Goal: Task Accomplishment & Management: Manage account settings

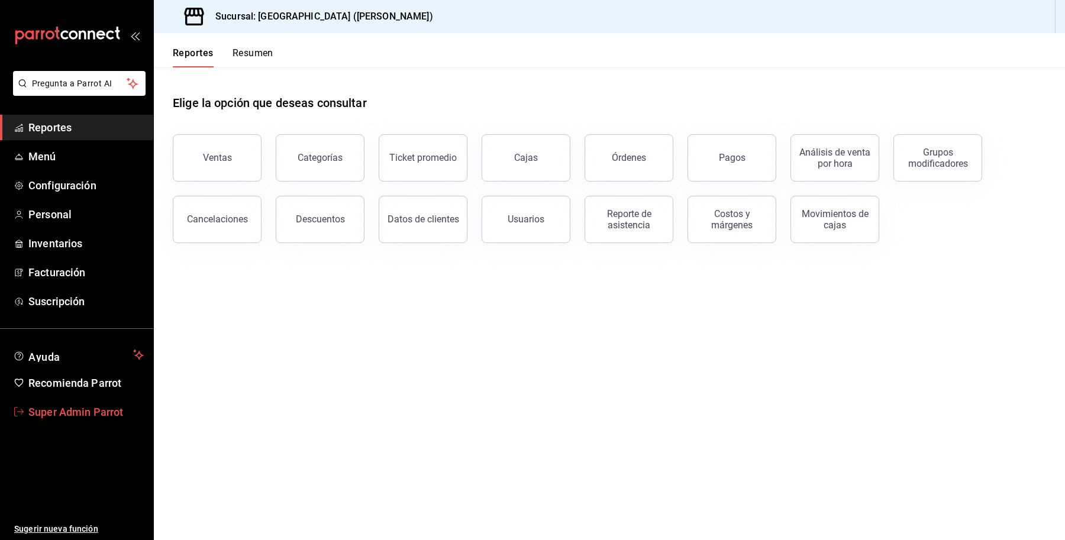
click at [81, 405] on span "Super Admin Parrot" at bounding box center [85, 412] width 115 height 16
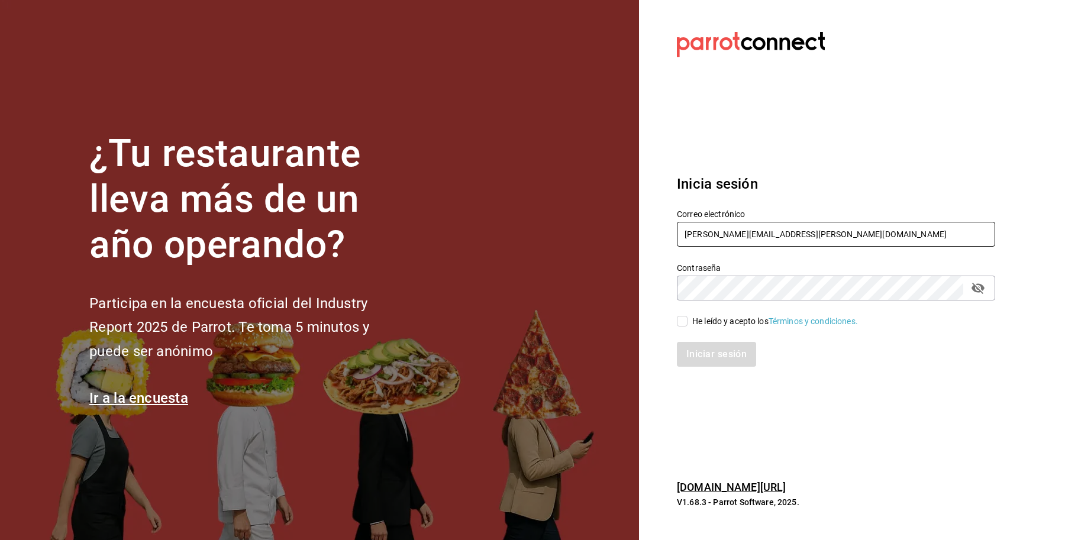
drag, startPoint x: 781, startPoint y: 235, endPoint x: 608, endPoint y: 202, distance: 176.9
click at [608, 202] on div "¿Tu restaurante lleva más de un año operando? Participa en la encuesta oficial …" at bounding box center [532, 270] width 1065 height 540
type input "[PERSON_NAME][EMAIL_ADDRESS][DOMAIN_NAME]"
click at [716, 312] on div "He leído y acepto los Términos y condiciones." at bounding box center [829, 314] width 332 height 27
click at [716, 324] on div "He leído y acepto los Términos y condiciones." at bounding box center [775, 321] width 166 height 12
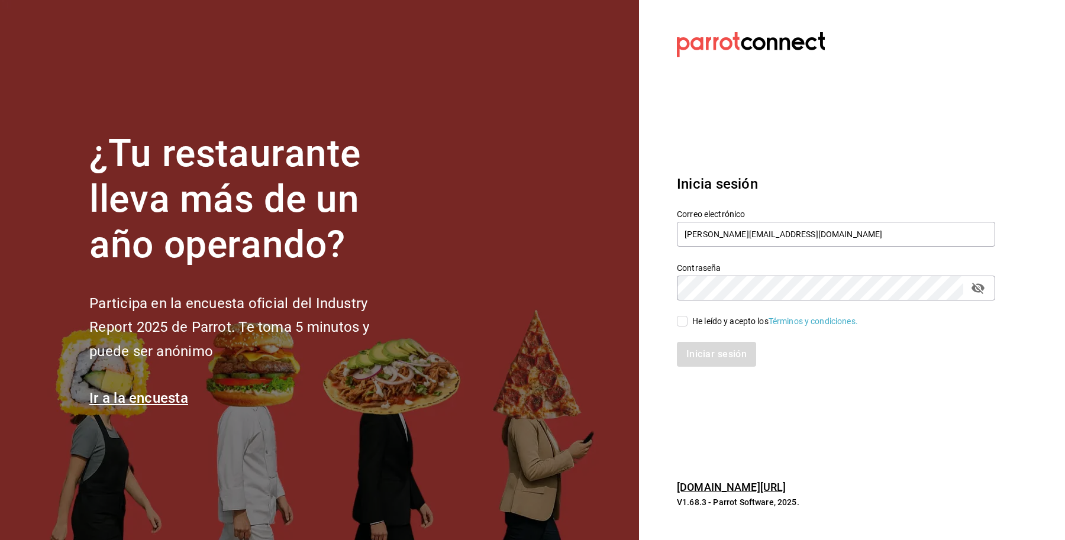
click at [687, 324] on input "He leído y acepto los Términos y condiciones." at bounding box center [682, 321] width 11 height 11
checkbox input "true"
click at [719, 364] on button "Iniciar sesión" at bounding box center [717, 354] width 80 height 25
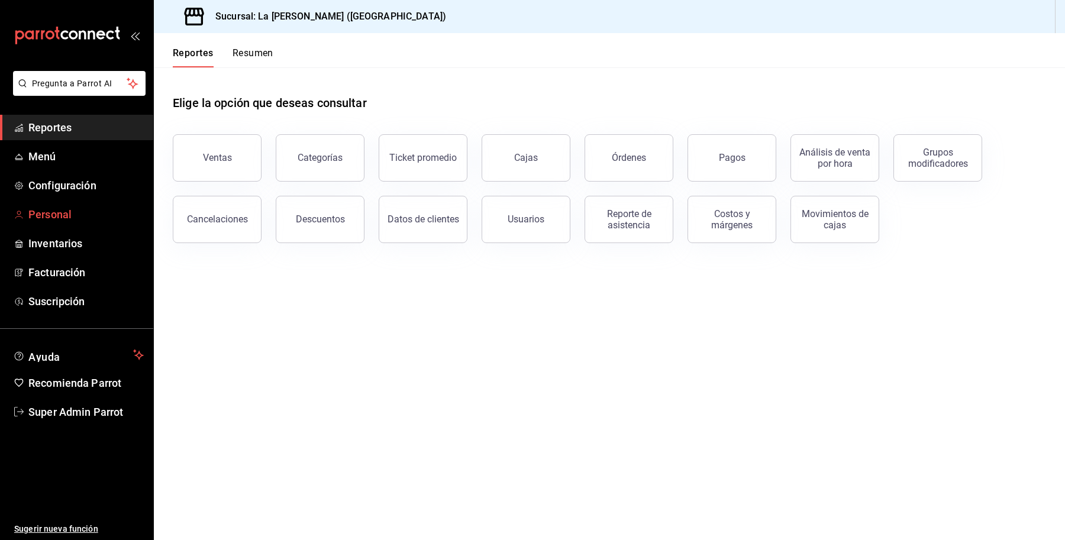
click at [58, 211] on span "Personal" at bounding box center [85, 214] width 115 height 16
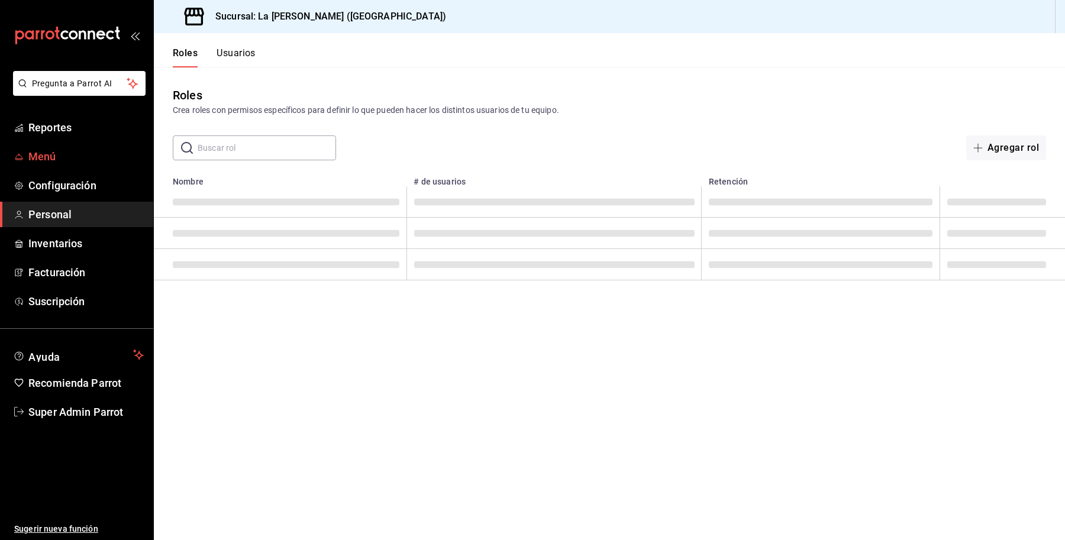
click at [47, 155] on span "Menú" at bounding box center [85, 156] width 115 height 16
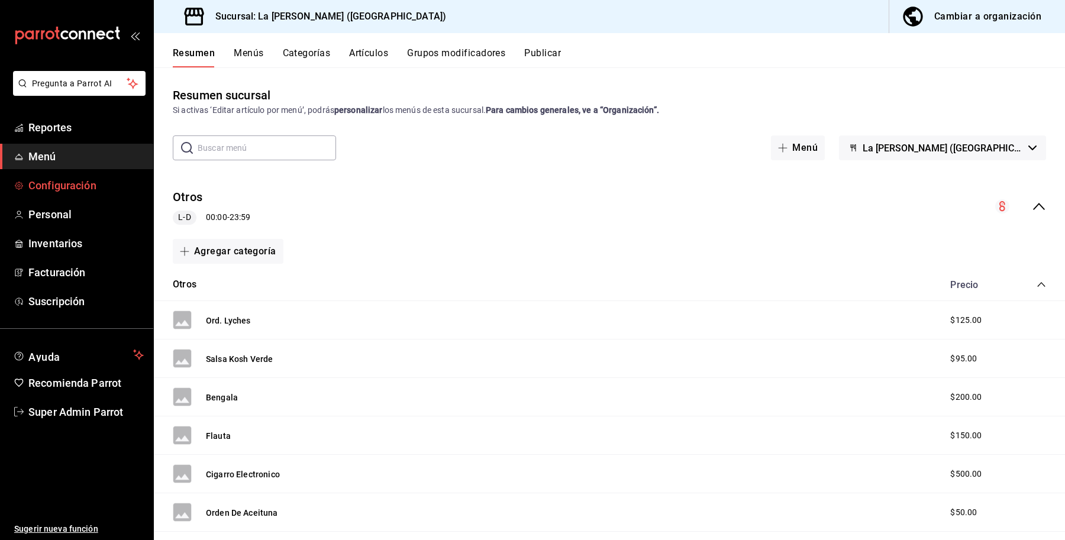
click at [63, 186] on span "Configuración" at bounding box center [85, 185] width 115 height 16
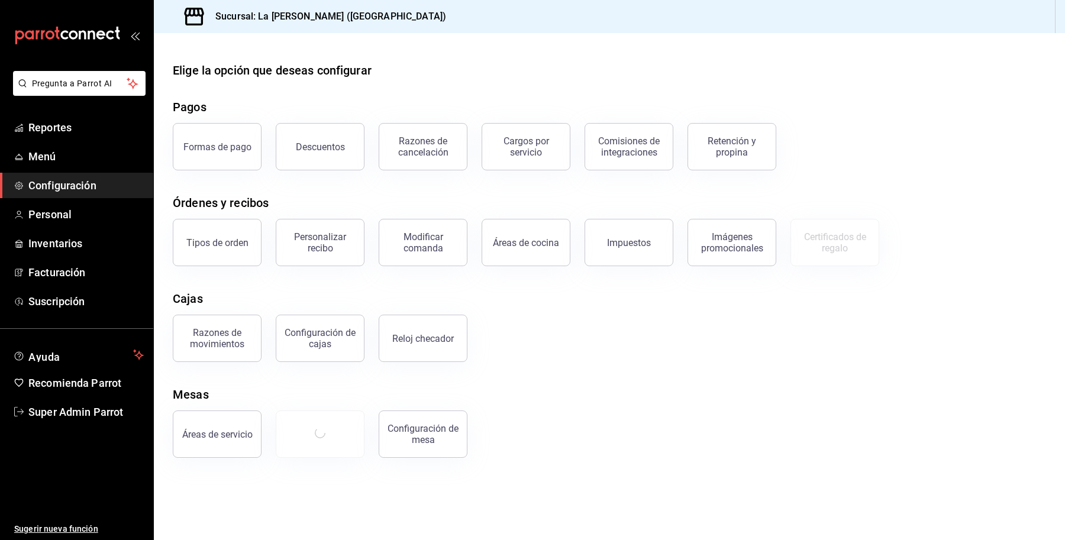
click at [299, 339] on div "Configuración de cajas" at bounding box center [319, 338] width 73 height 22
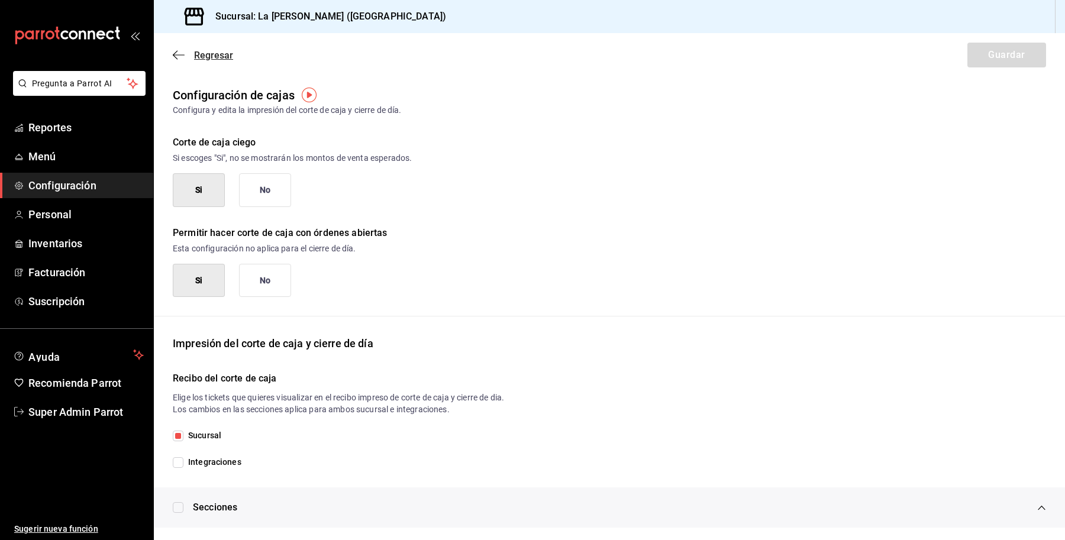
click at [215, 59] on span "Regresar" at bounding box center [213, 55] width 39 height 11
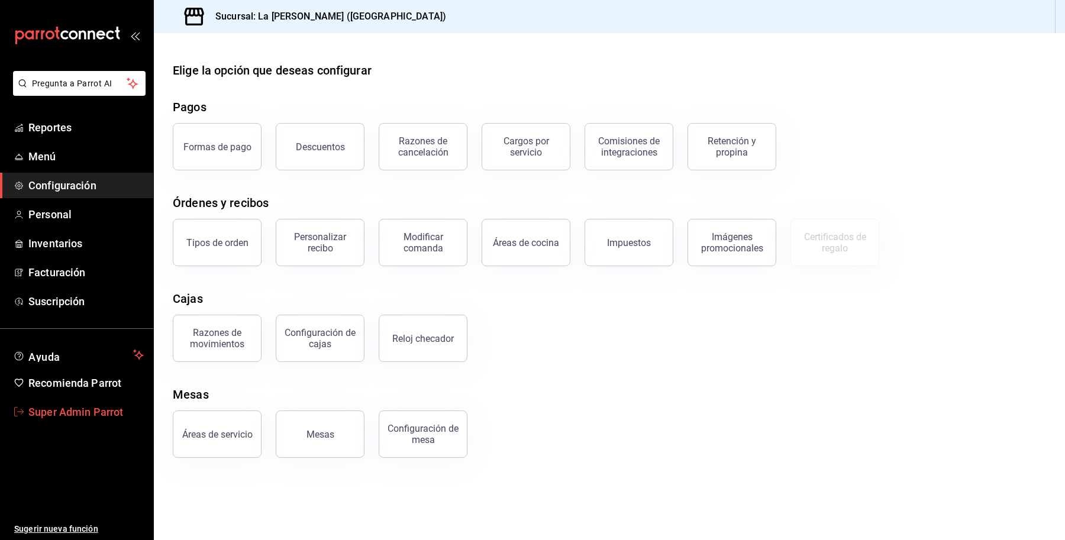
click at [69, 414] on span "Super Admin Parrot" at bounding box center [85, 412] width 115 height 16
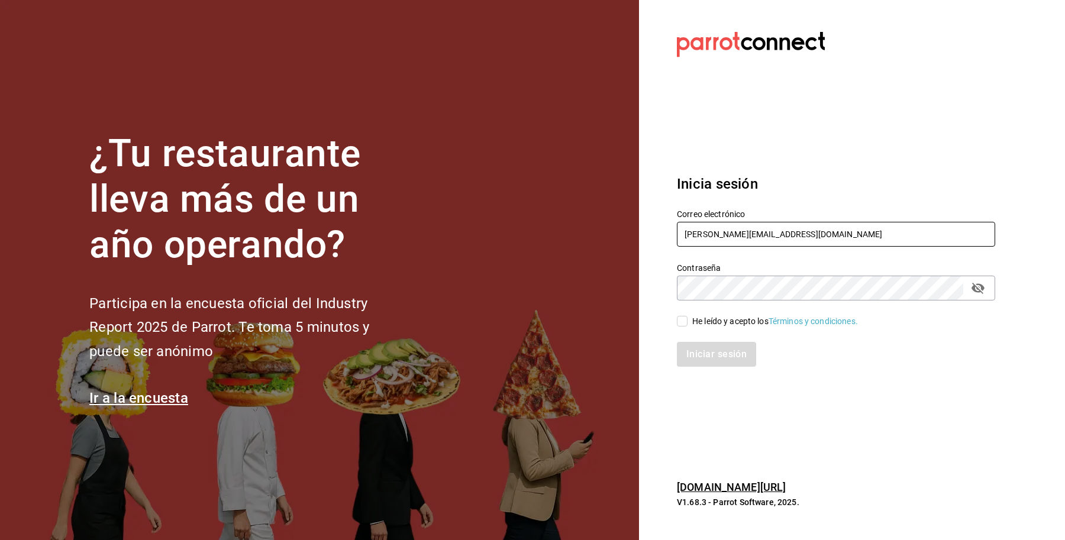
drag, startPoint x: 800, startPoint y: 227, endPoint x: 618, endPoint y: 219, distance: 181.8
click at [618, 219] on div "¿Tu restaurante lleva más de un año operando? Participa en la encuesta oficial …" at bounding box center [532, 270] width 1065 height 540
type input "madalena@vallarta.com"
click at [699, 315] on div "He leído y acepto los Términos y condiciones." at bounding box center [775, 321] width 166 height 12
click at [687, 316] on input "He leído y acepto los Términos y condiciones." at bounding box center [682, 321] width 11 height 11
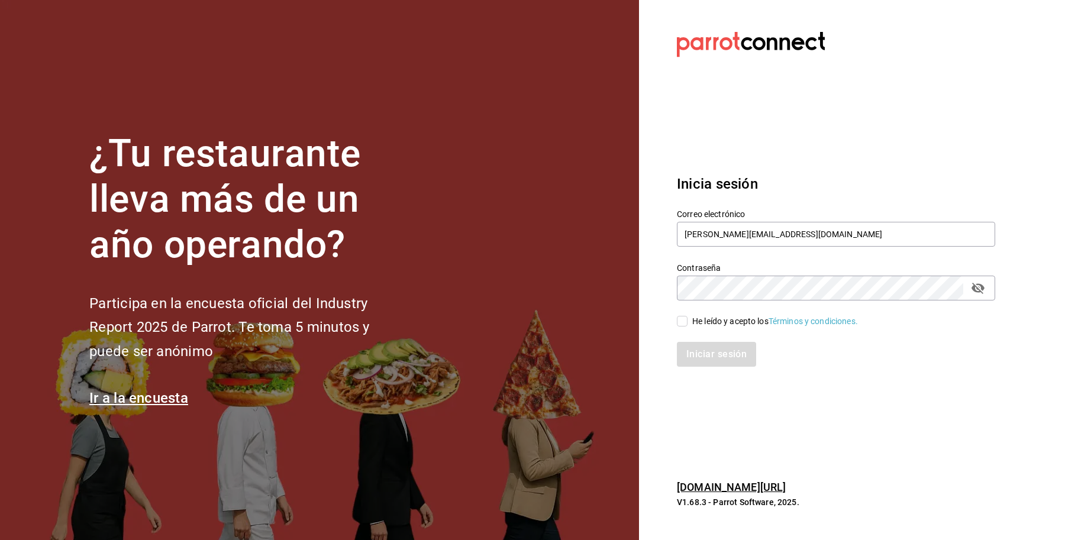
checkbox input "true"
click at [712, 350] on button "Iniciar sesión" at bounding box center [717, 354] width 80 height 25
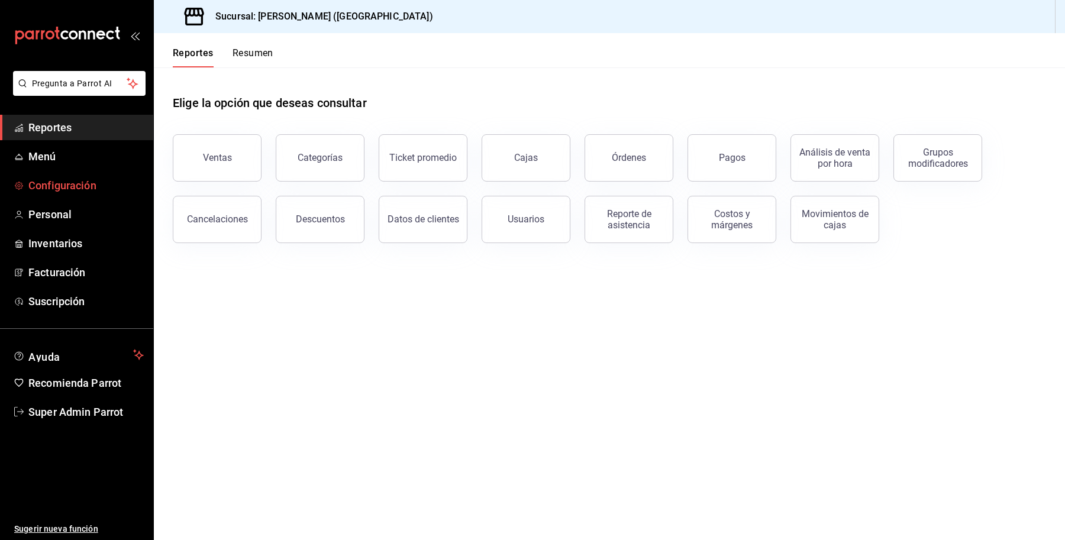
click at [61, 188] on span "Configuración" at bounding box center [85, 185] width 115 height 16
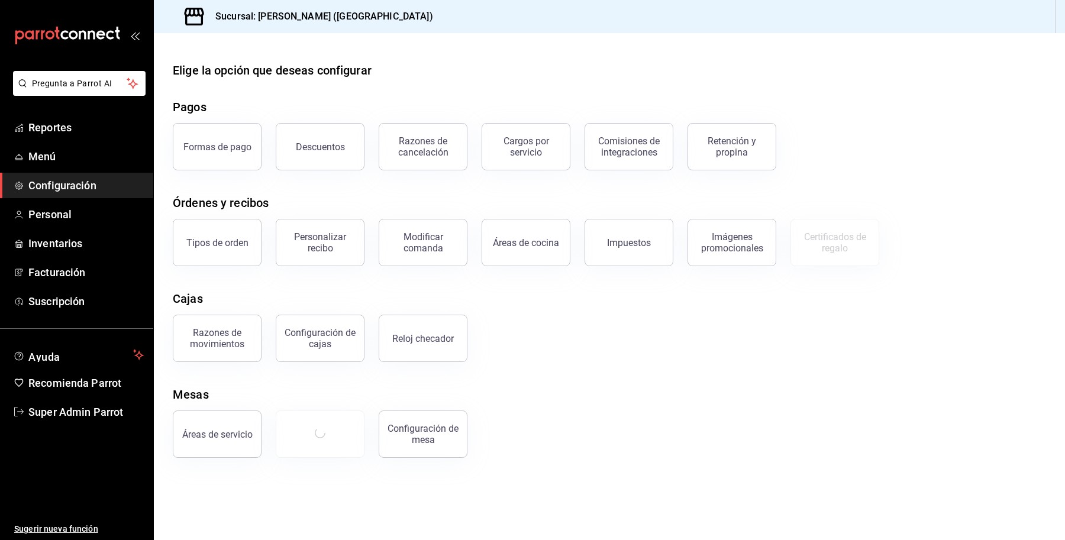
click at [326, 340] on div "Configuración de cajas" at bounding box center [319, 338] width 73 height 22
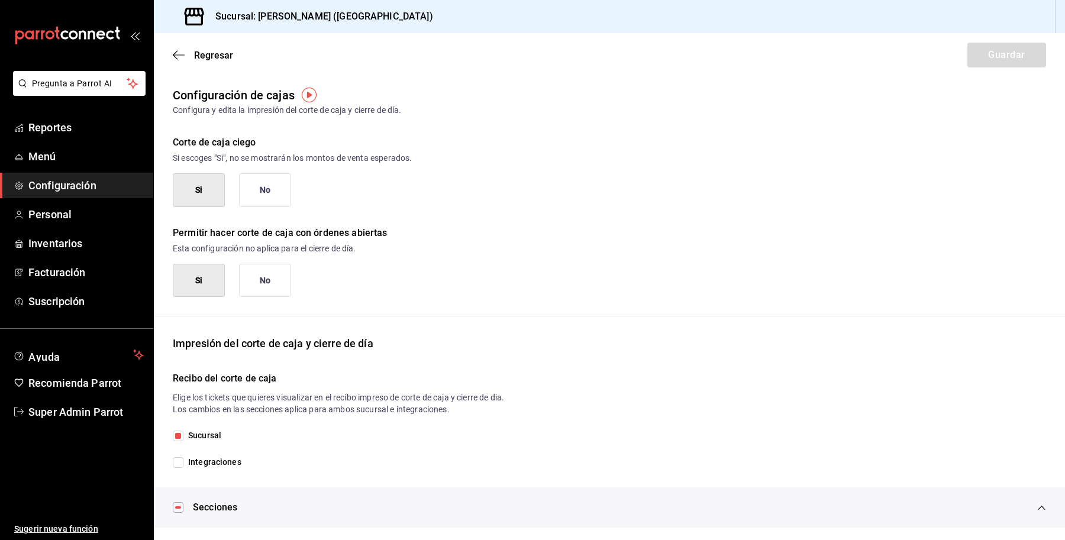
click at [263, 190] on button "No" at bounding box center [265, 190] width 52 height 34
click at [971, 53] on button "Guardar" at bounding box center [1006, 55] width 79 height 25
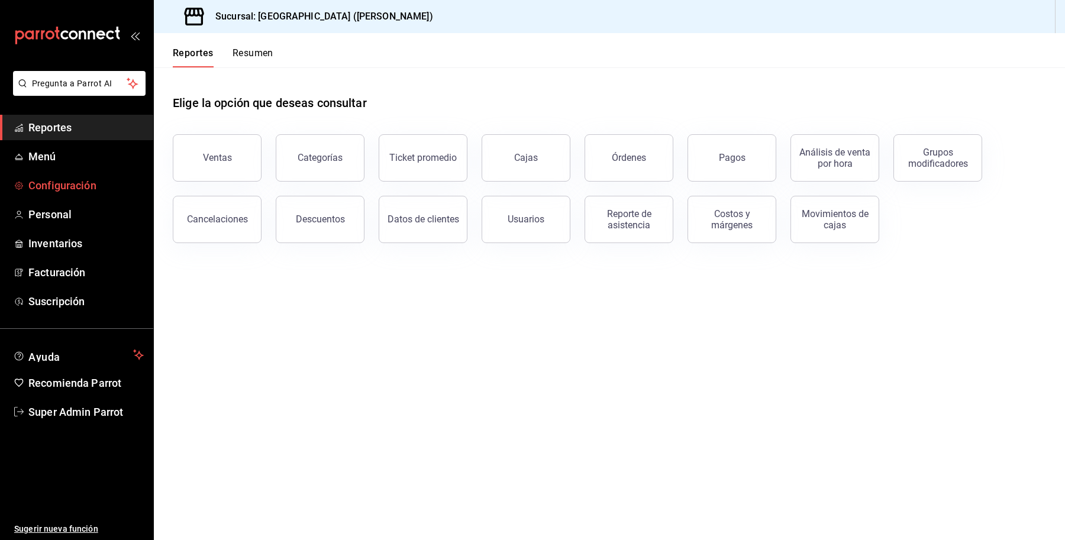
click at [66, 179] on span "Configuración" at bounding box center [85, 185] width 115 height 16
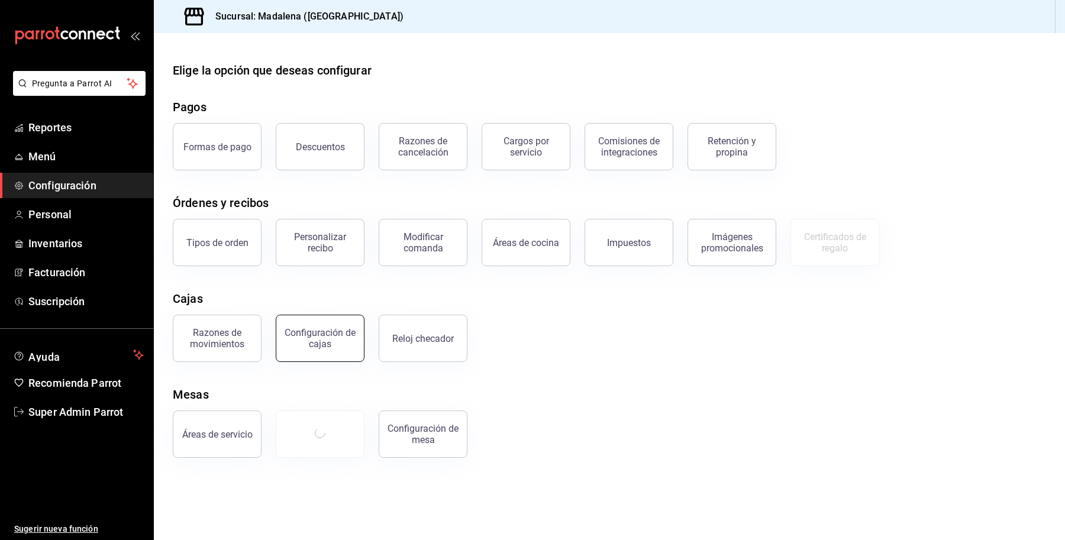
click at [318, 341] on div "Configuración de cajas" at bounding box center [319, 338] width 73 height 22
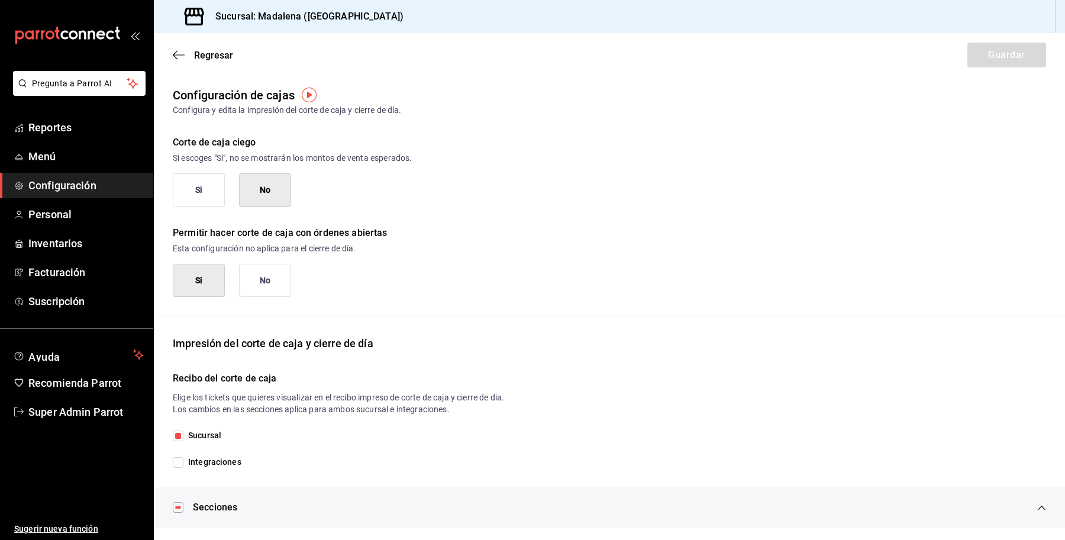
click at [210, 182] on button "Si" at bounding box center [199, 190] width 52 height 34
click at [987, 54] on button "Guardar" at bounding box center [1006, 55] width 79 height 25
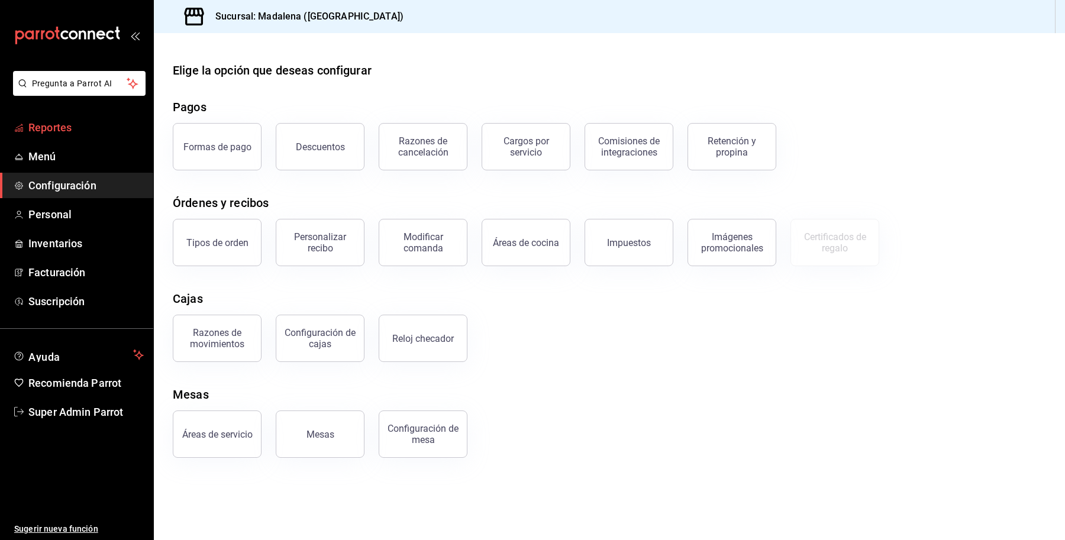
click at [57, 122] on span "Reportes" at bounding box center [85, 127] width 115 height 16
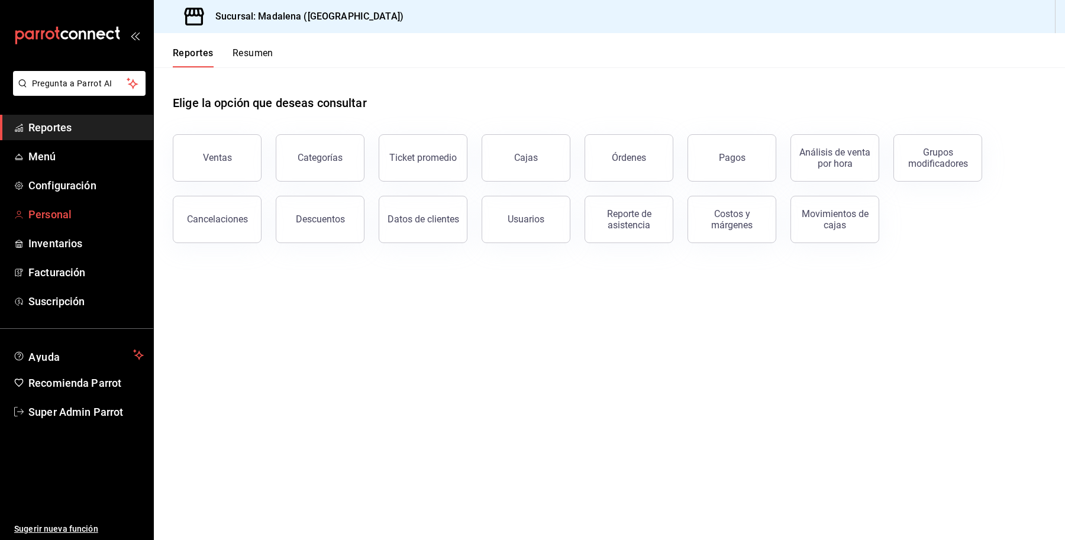
click at [49, 216] on span "Personal" at bounding box center [85, 214] width 115 height 16
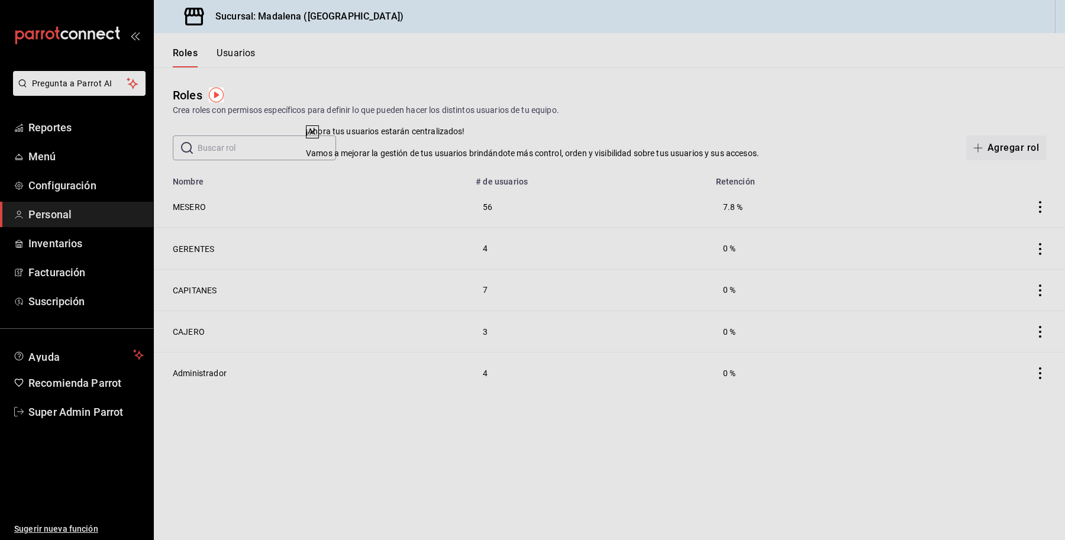
click at [317, 137] on icon at bounding box center [312, 131] width 9 height 9
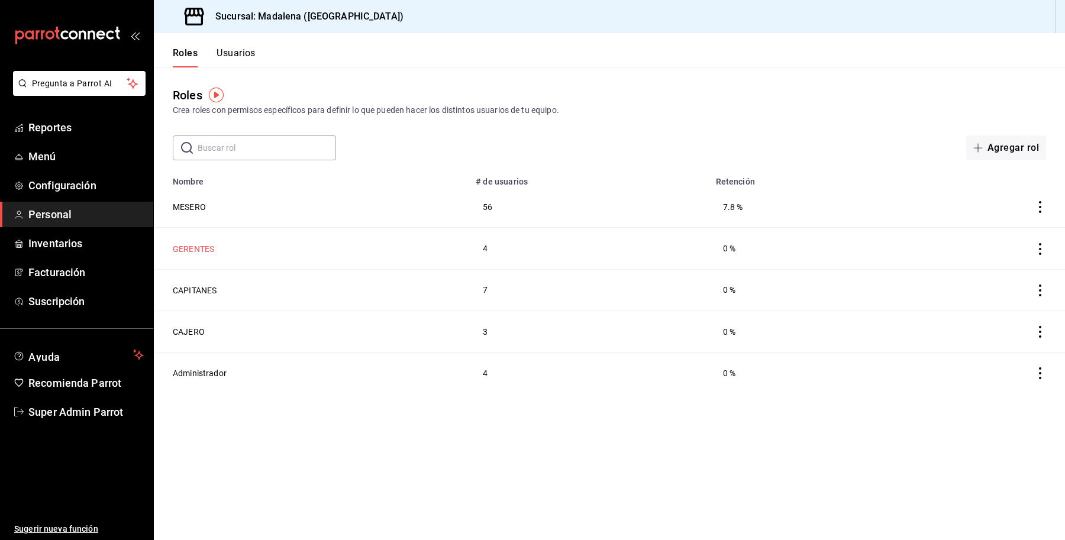
click at [193, 244] on button "GERENTES" at bounding box center [193, 249] width 41 height 12
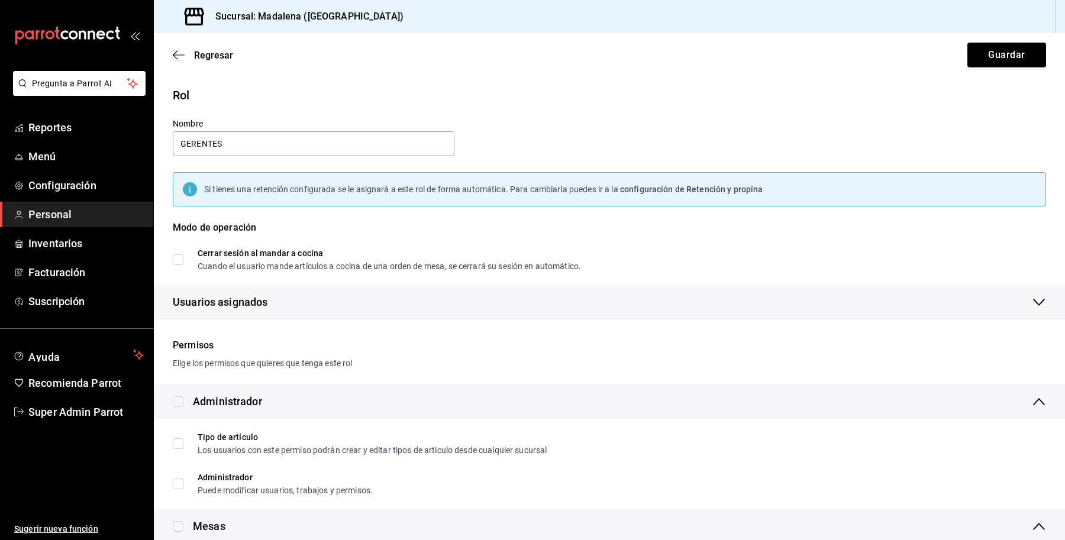
click at [328, 303] on div "Usuarios asignados" at bounding box center [609, 302] width 873 height 35
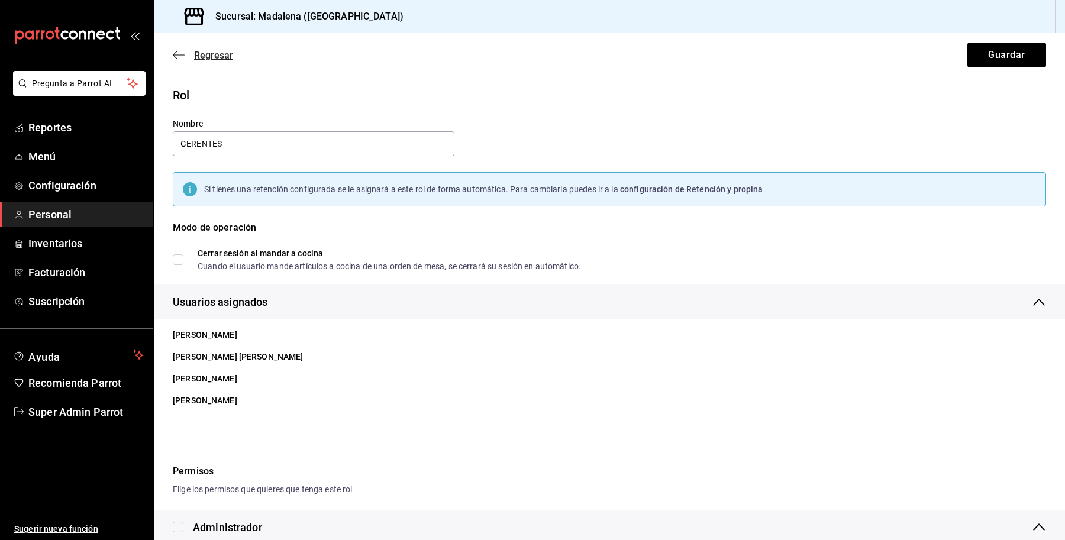
click at [217, 50] on span "Regresar" at bounding box center [213, 55] width 39 height 11
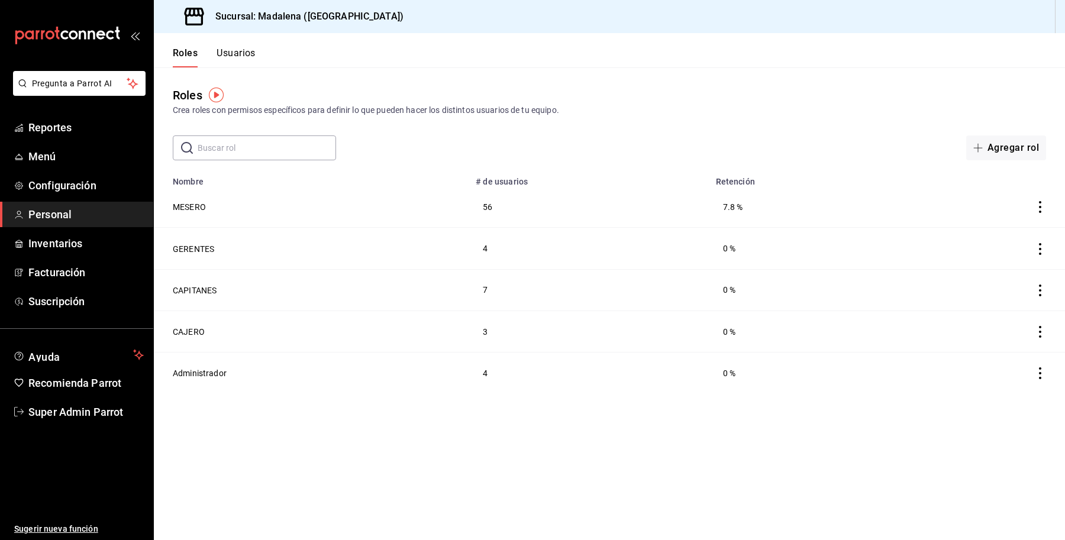
click at [228, 51] on button "Usuarios" at bounding box center [236, 57] width 39 height 20
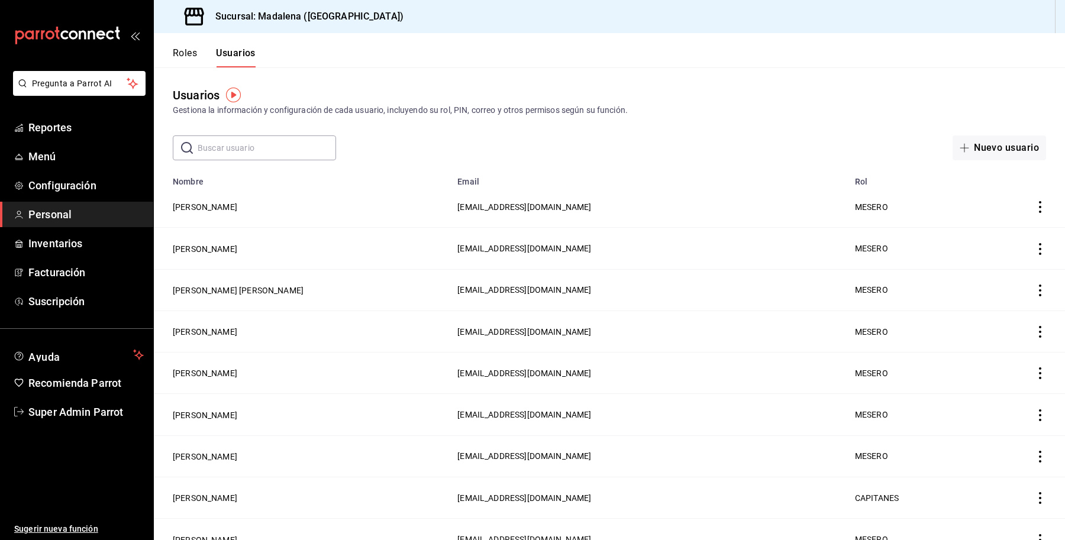
click at [272, 143] on input "text" at bounding box center [267, 148] width 138 height 24
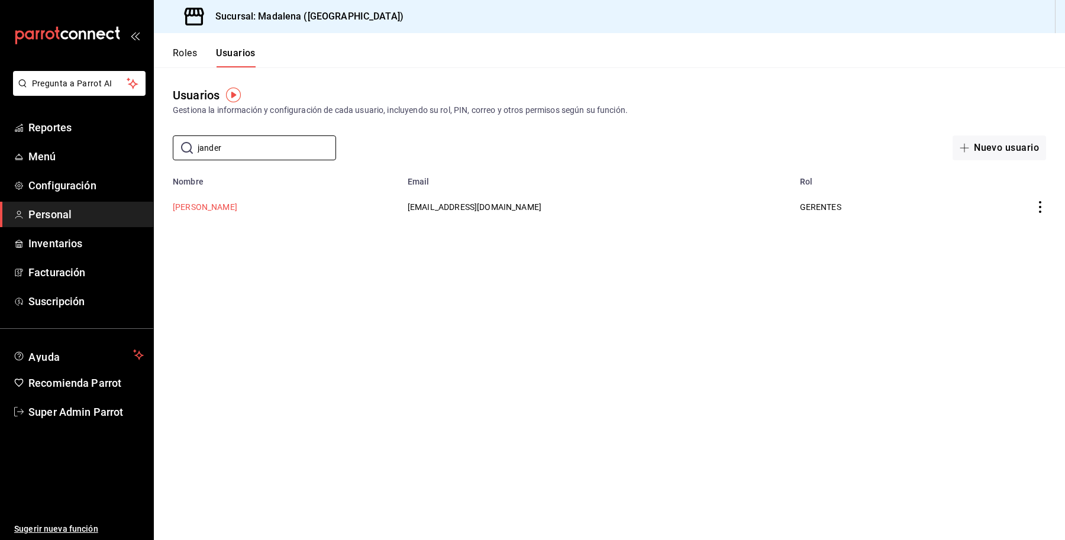
type input "jander"
click at [207, 210] on button "JANDER GALVAN" at bounding box center [205, 207] width 64 height 12
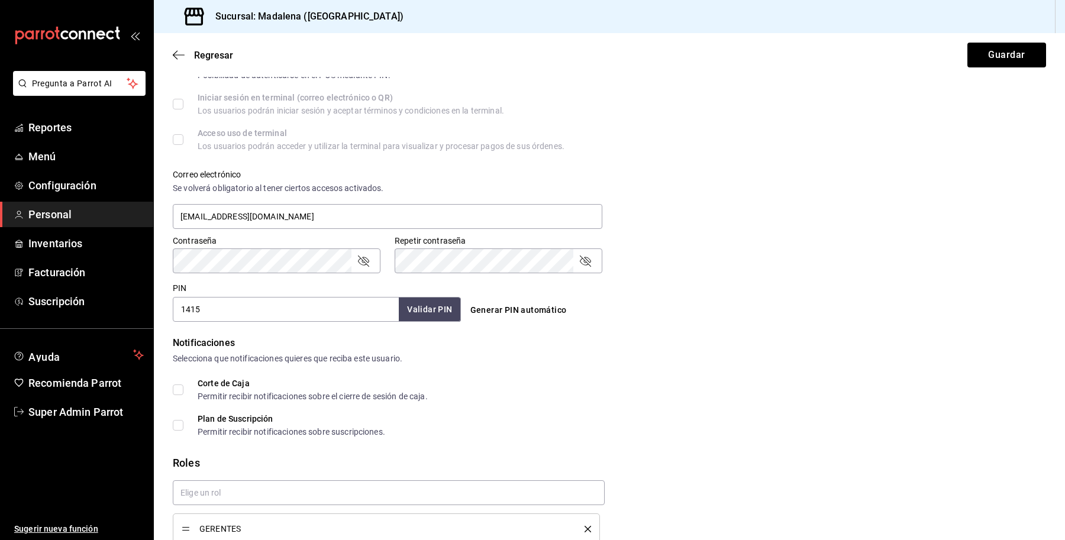
scroll to position [408, 0]
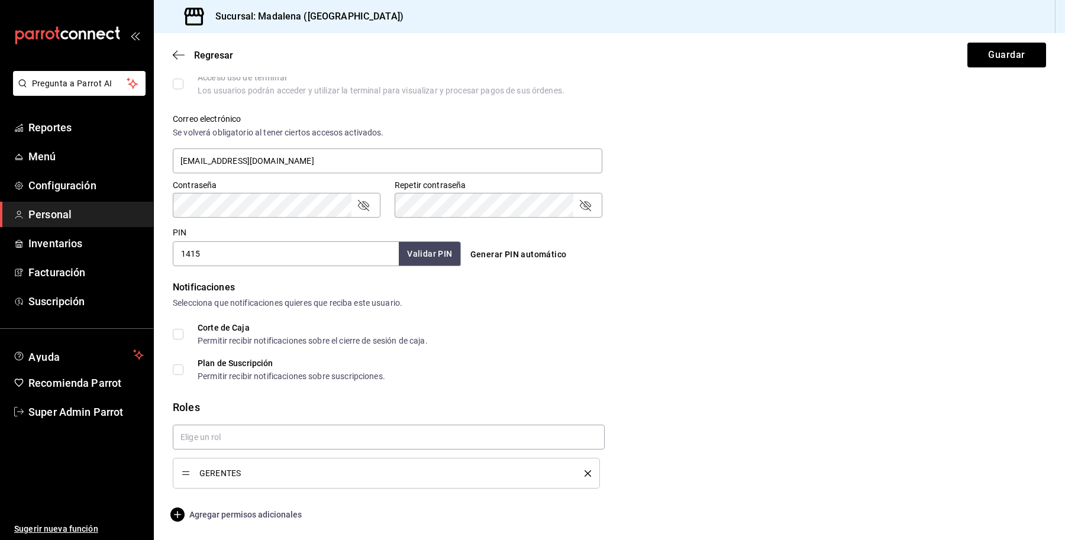
click at [225, 518] on span "Agregar permisos adicionales" at bounding box center [237, 515] width 129 height 14
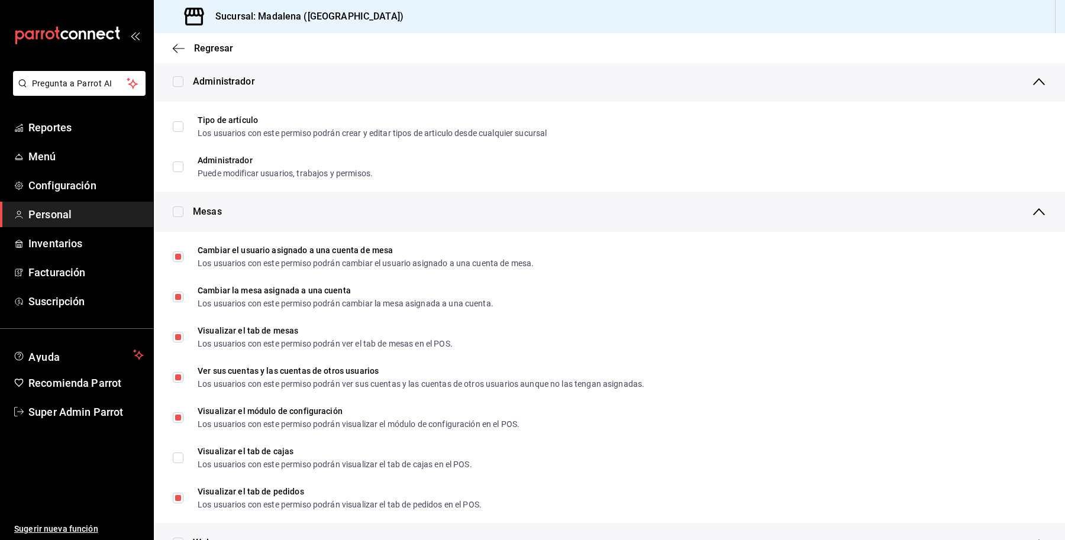
scroll to position [0, 0]
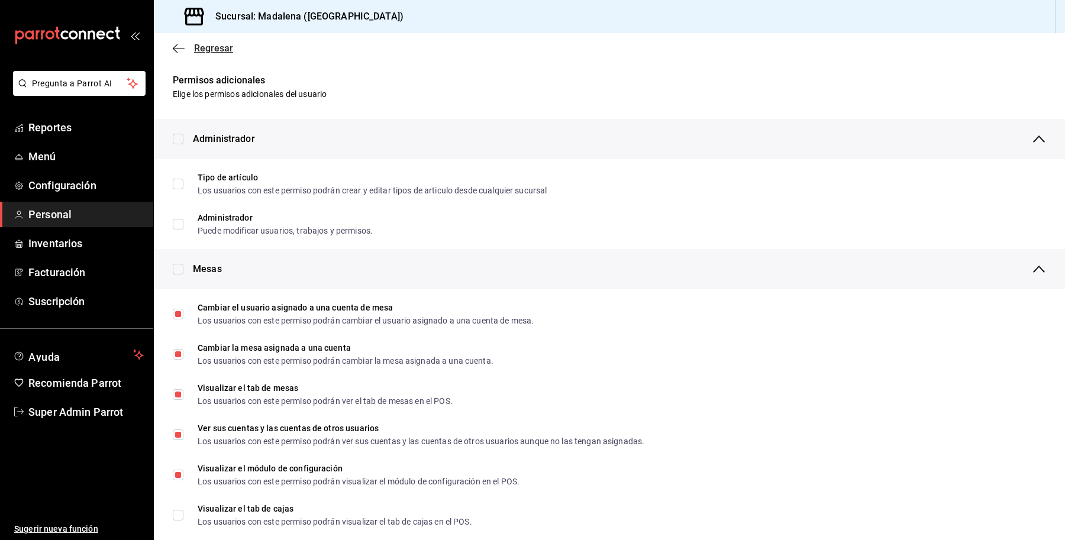
click at [214, 45] on span "Regresar" at bounding box center [213, 48] width 39 height 11
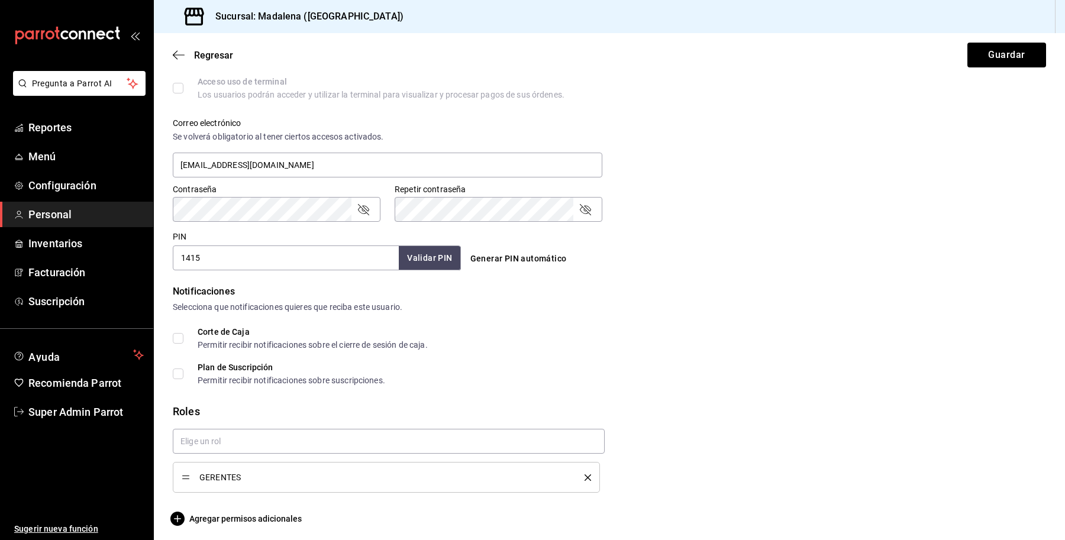
scroll to position [408, 0]
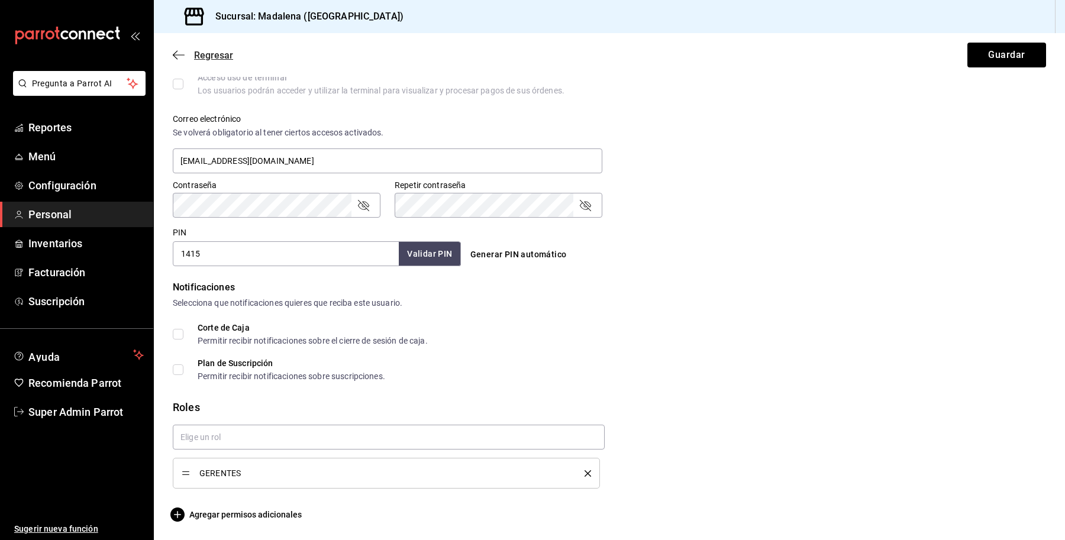
click at [213, 50] on span "Regresar" at bounding box center [213, 55] width 39 height 11
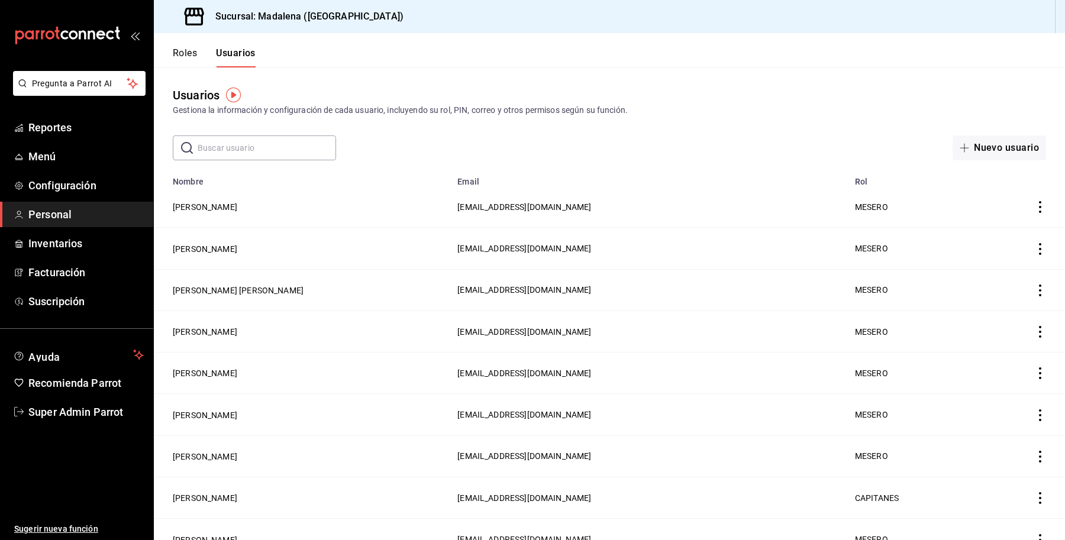
click at [217, 53] on button "Usuarios" at bounding box center [236, 57] width 40 height 20
click at [243, 142] on input "text" at bounding box center [267, 148] width 138 height 24
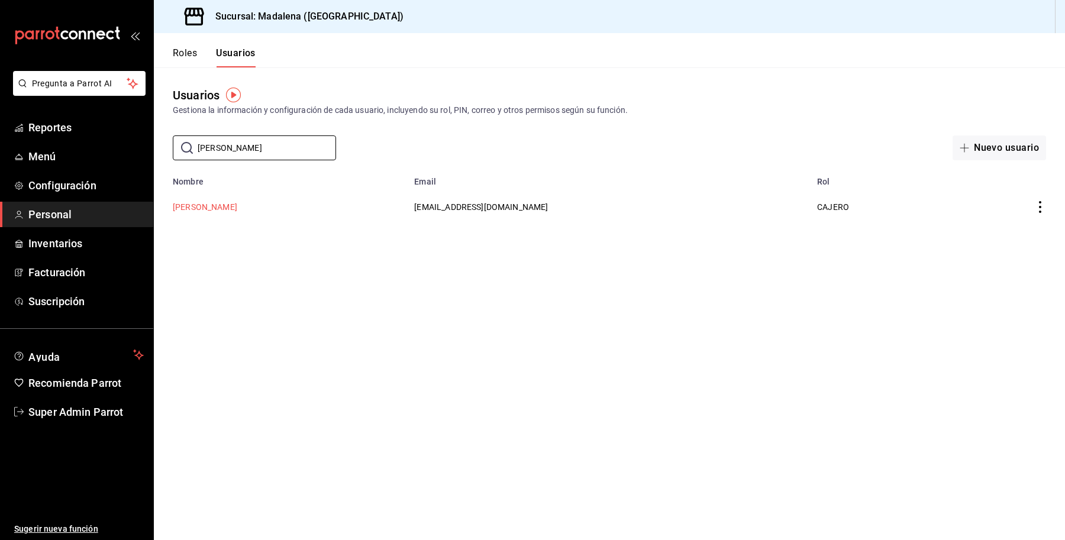
type input "gloria"
click at [217, 211] on button "Gloria Rodríguez" at bounding box center [205, 207] width 64 height 12
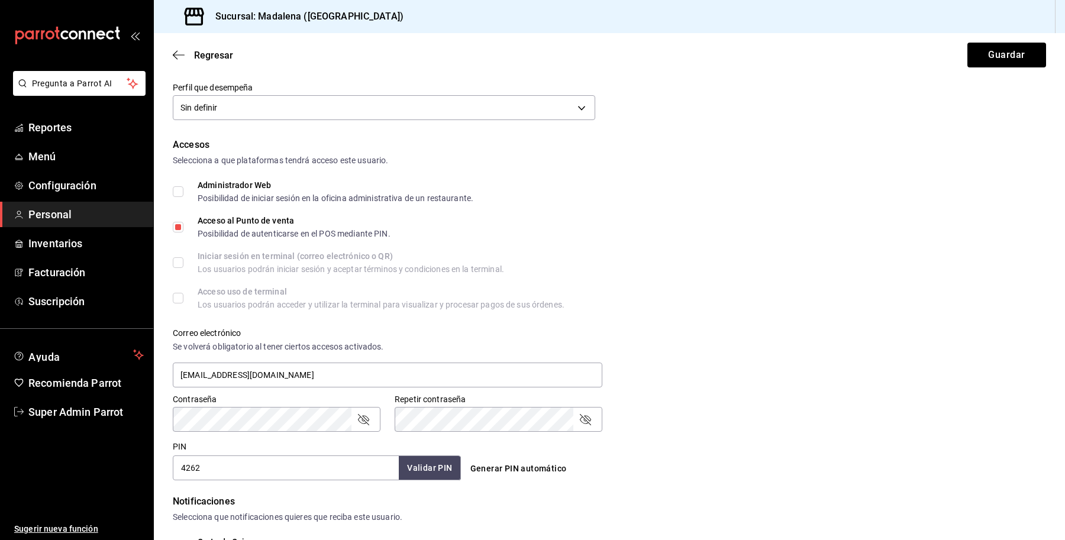
scroll to position [186, 0]
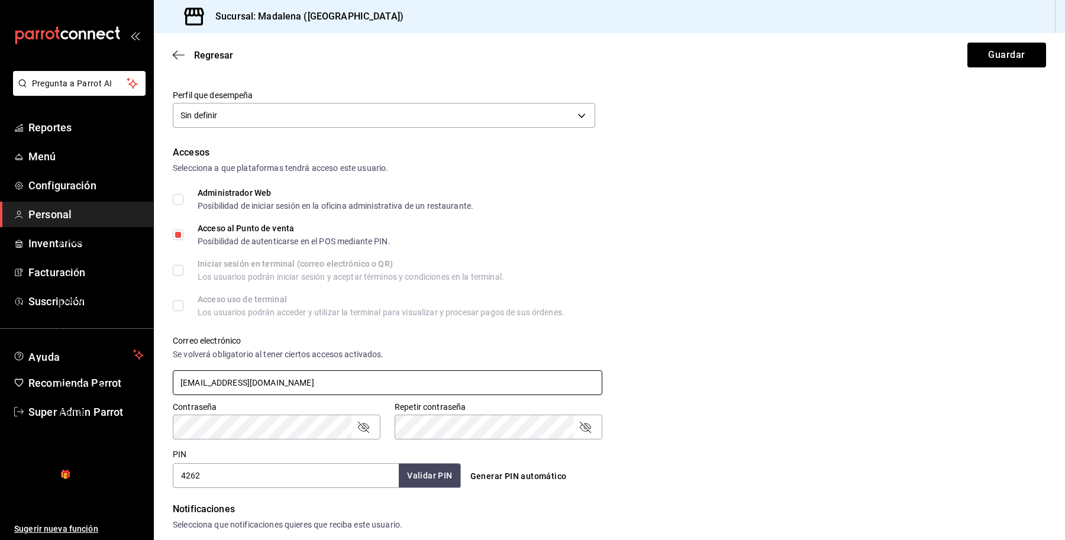
drag, startPoint x: 393, startPoint y: 379, endPoint x: 132, endPoint y: 377, distance: 261.5
click at [132, 377] on body "Pregunta a Parrot AI Reportes Menú Configuración Personal Inventarios Facturaci…" at bounding box center [532, 270] width 1065 height 540
drag, startPoint x: 299, startPoint y: 373, endPoint x: 93, endPoint y: 338, distance: 208.1
click at [93, 338] on div "Pregunta a Parrot AI Reportes Menú Configuración Personal Inventarios Facturaci…" at bounding box center [532, 270] width 1065 height 540
type input "gloria.goglez01@gmail.com"
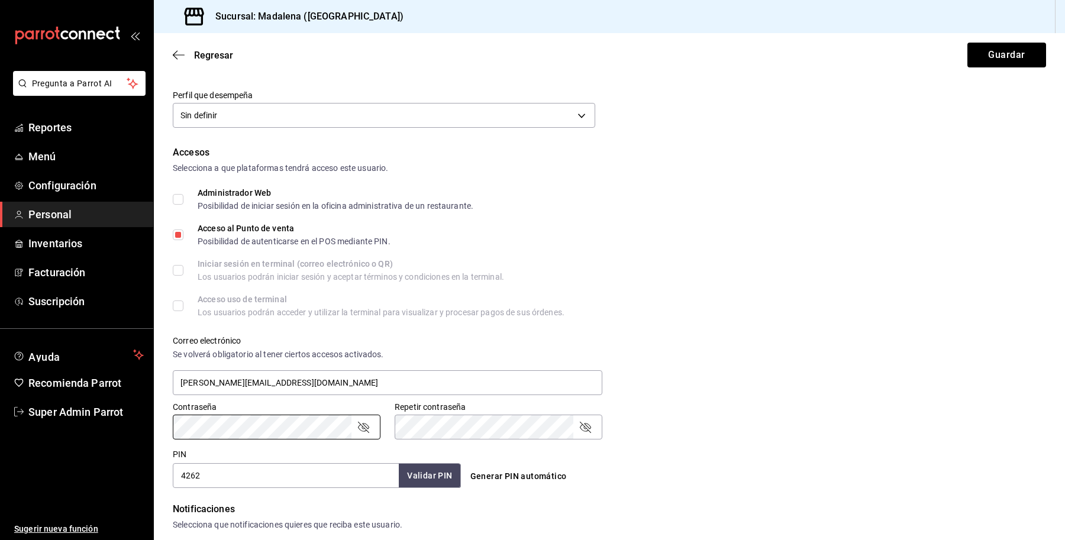
drag, startPoint x: 768, startPoint y: 377, endPoint x: 698, endPoint y: 389, distance: 70.8
click at [768, 377] on div "Correo electrónico Se volverá obligatorio al tener ciertos accesos activados. g…" at bounding box center [602, 359] width 887 height 76
click at [972, 360] on div "Correo electrónico Se volverá obligatorio al tener ciertos accesos activados. g…" at bounding box center [602, 359] width 887 height 76
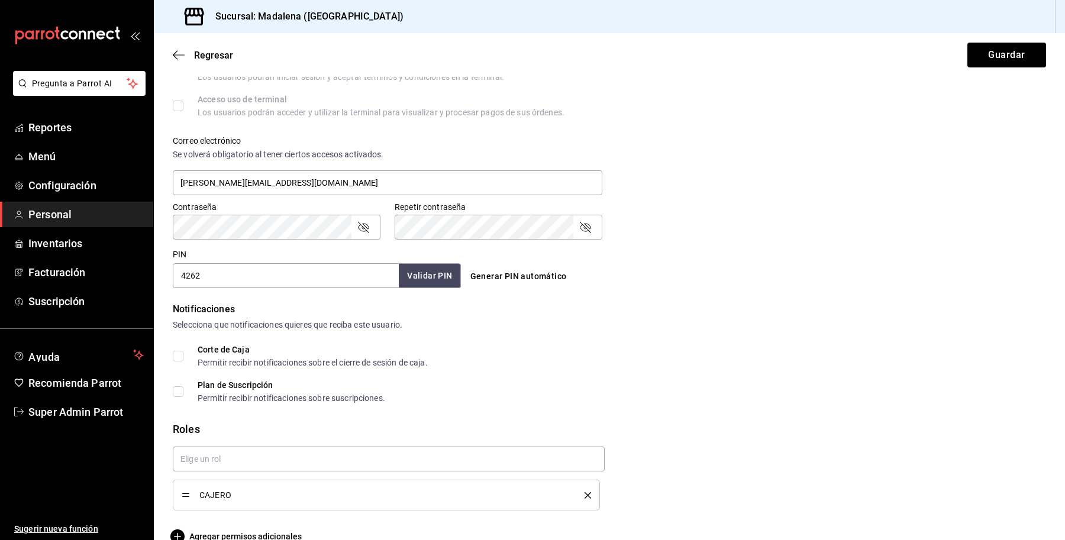
scroll to position [408, 0]
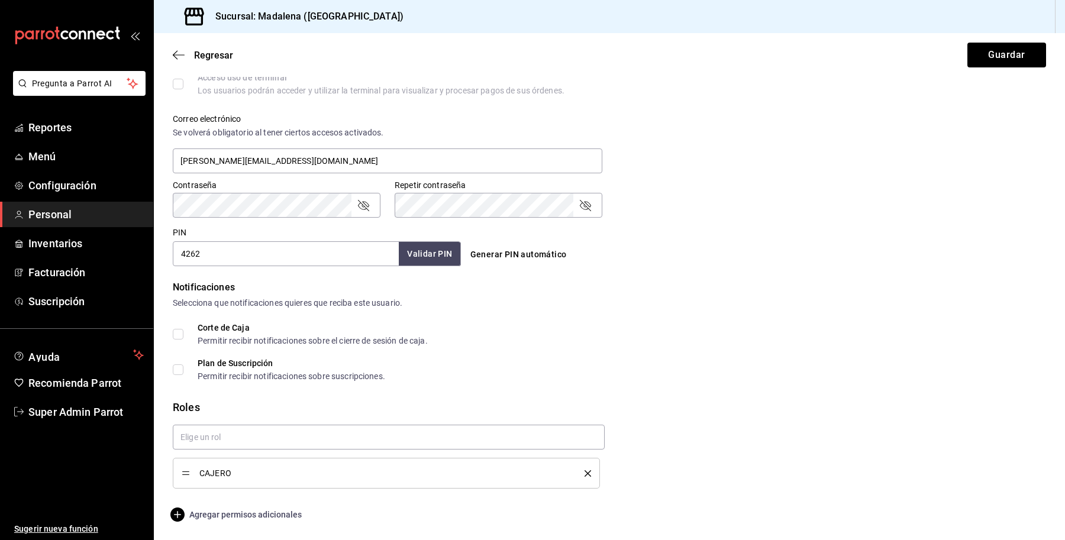
click at [248, 515] on span "Agregar permisos adicionales" at bounding box center [237, 515] width 129 height 14
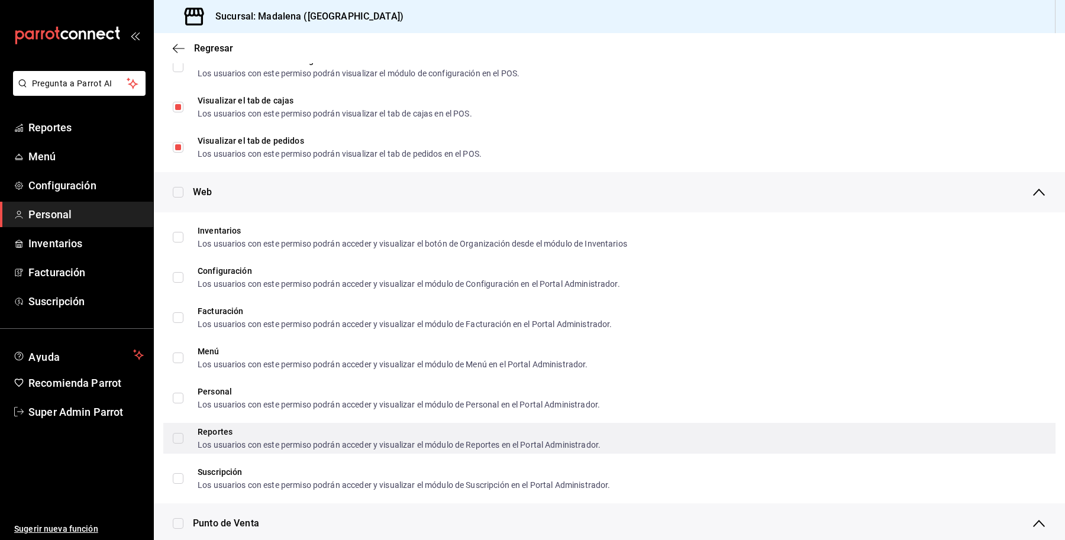
click at [182, 438] on input "Reportes Los usuarios con este permiso podrán acceder y visualizar el módulo de…" at bounding box center [178, 438] width 11 height 11
checkbox input "true"
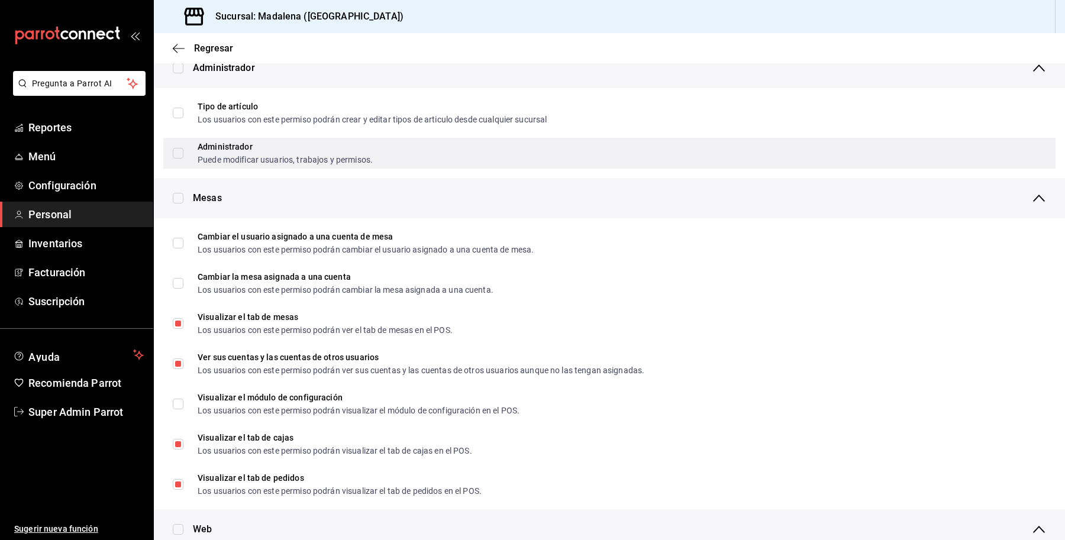
scroll to position [0, 0]
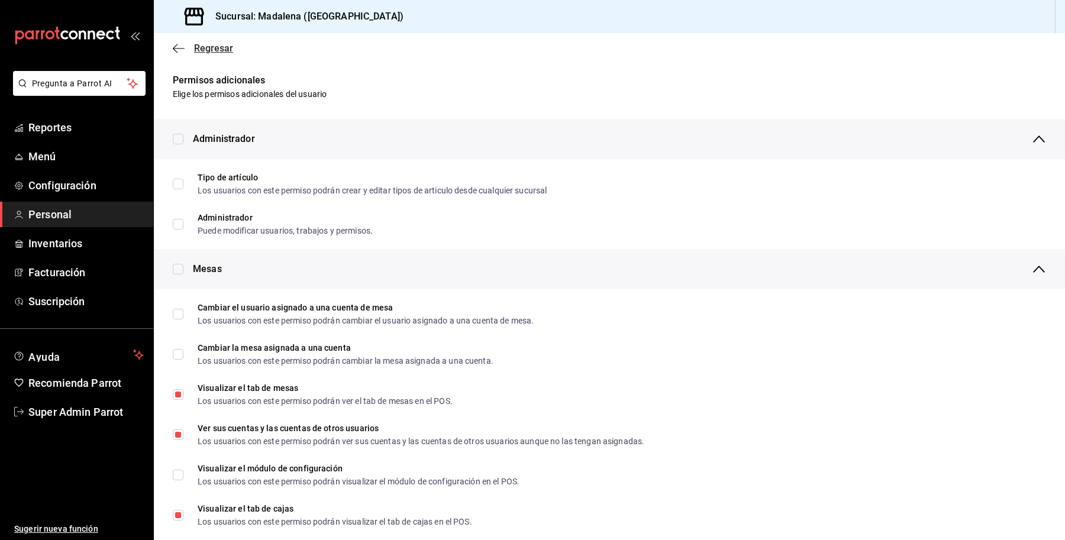
click at [206, 44] on span "Regresar" at bounding box center [213, 48] width 39 height 11
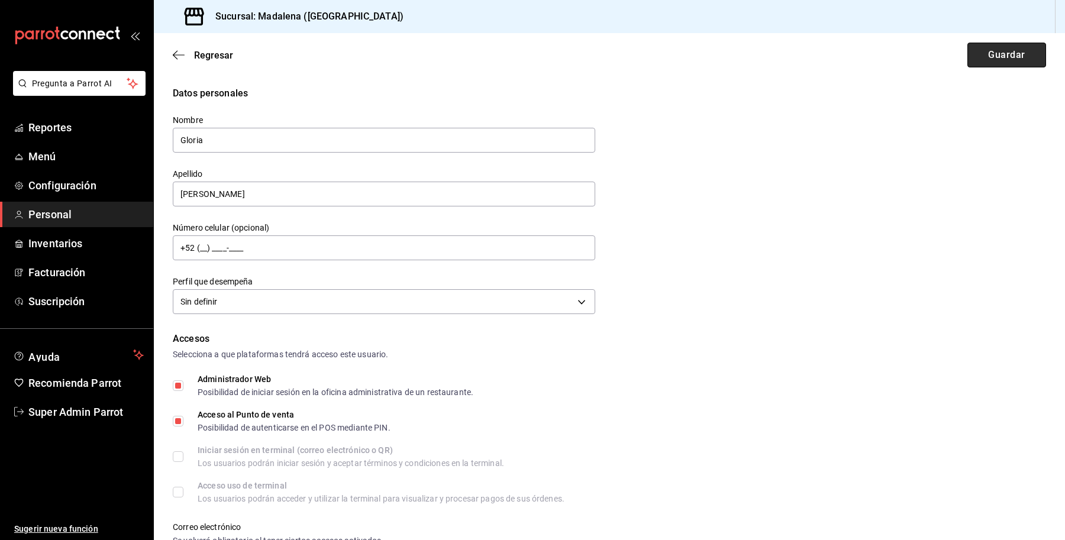
click at [972, 60] on button "Guardar" at bounding box center [1006, 55] width 79 height 25
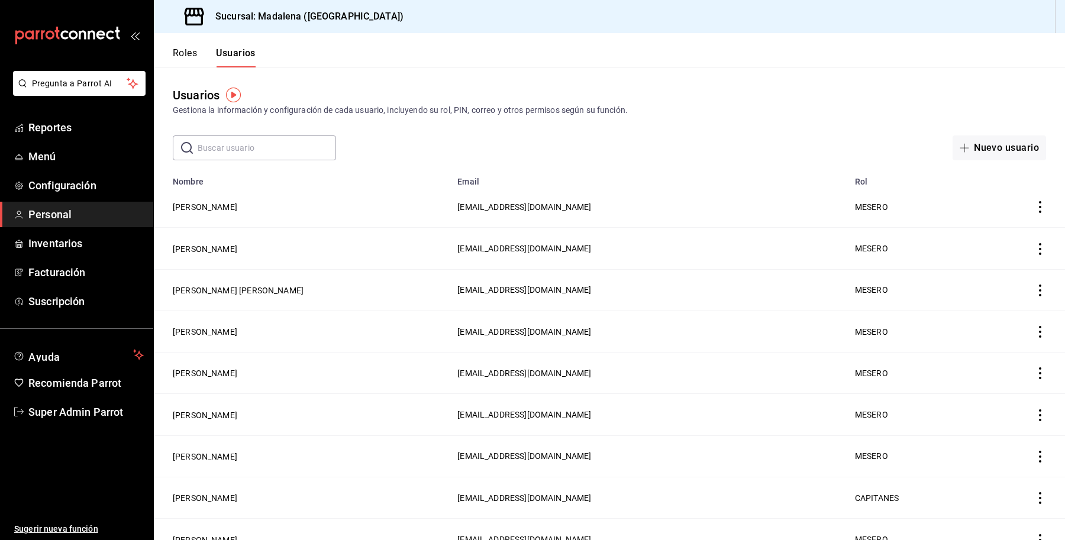
click at [259, 143] on input "text" at bounding box center [267, 148] width 138 height 24
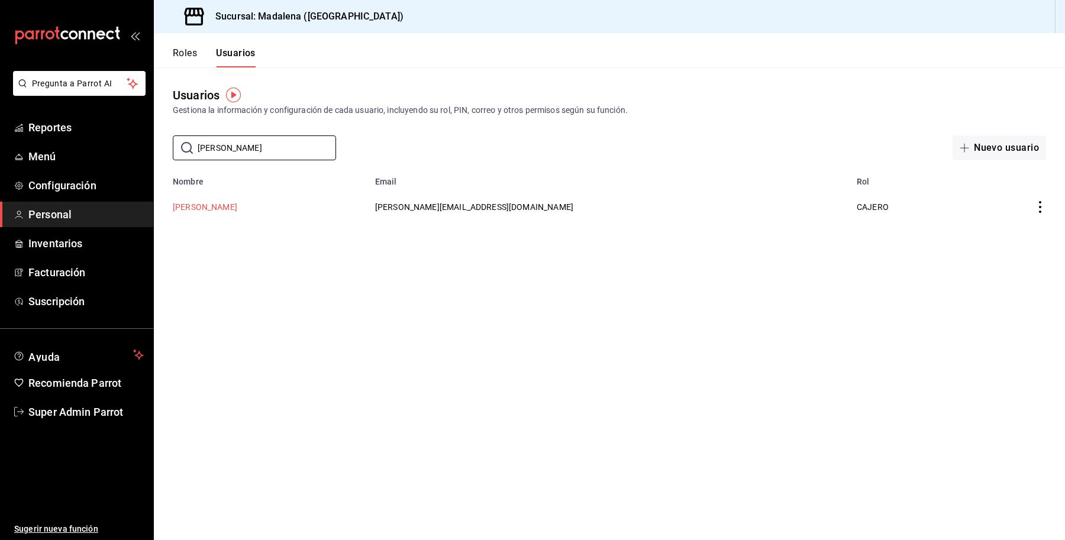
type input "gloria"
click at [199, 209] on button "Gloria Rodríguez" at bounding box center [205, 207] width 64 height 12
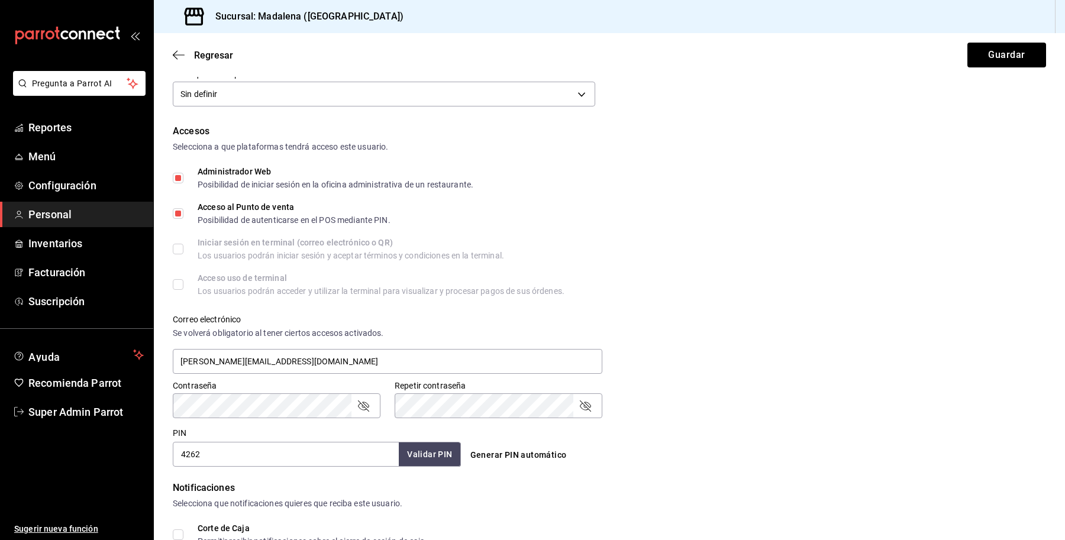
scroll to position [222, 0]
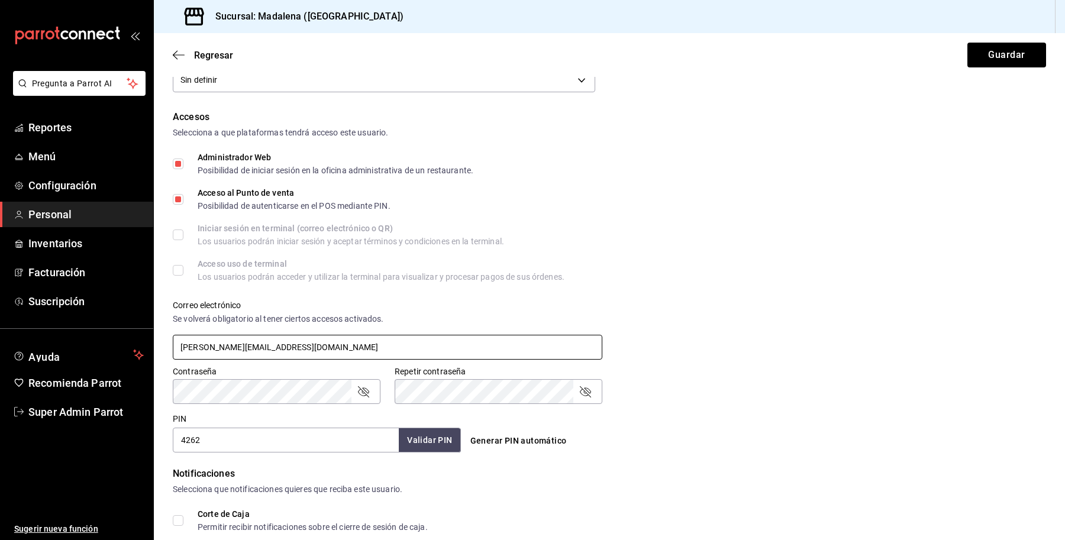
click at [205, 344] on input "gloria.goglez01@gmail.com" at bounding box center [387, 347] width 429 height 25
click at [205, 345] on input "gloria.goglez01@gmail.com" at bounding box center [387, 347] width 429 height 25
type input "gloria.roglez01@gmail.com"
click at [977, 56] on button "Guardar" at bounding box center [1006, 55] width 79 height 25
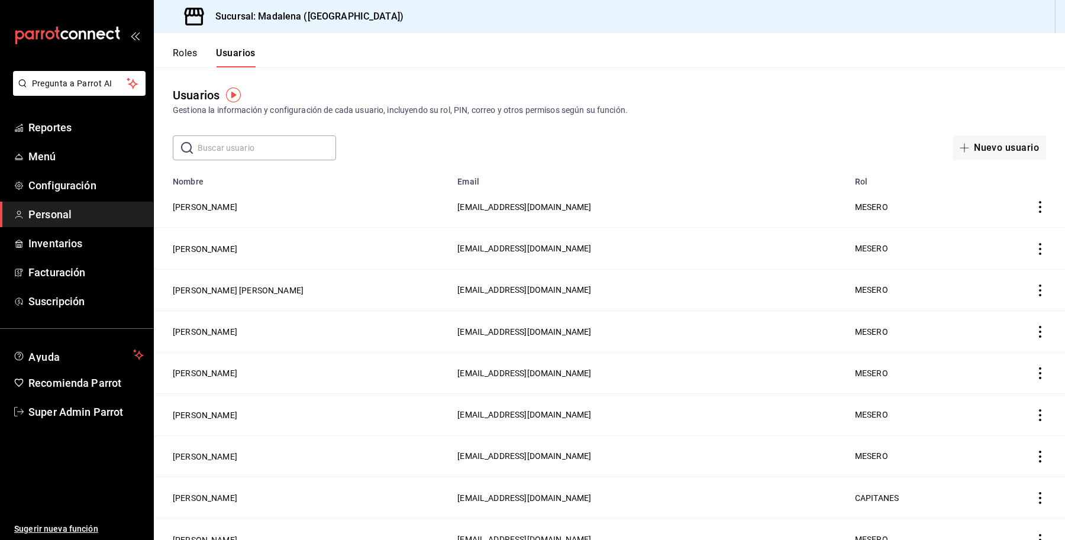
click at [217, 143] on input "text" at bounding box center [267, 148] width 138 height 24
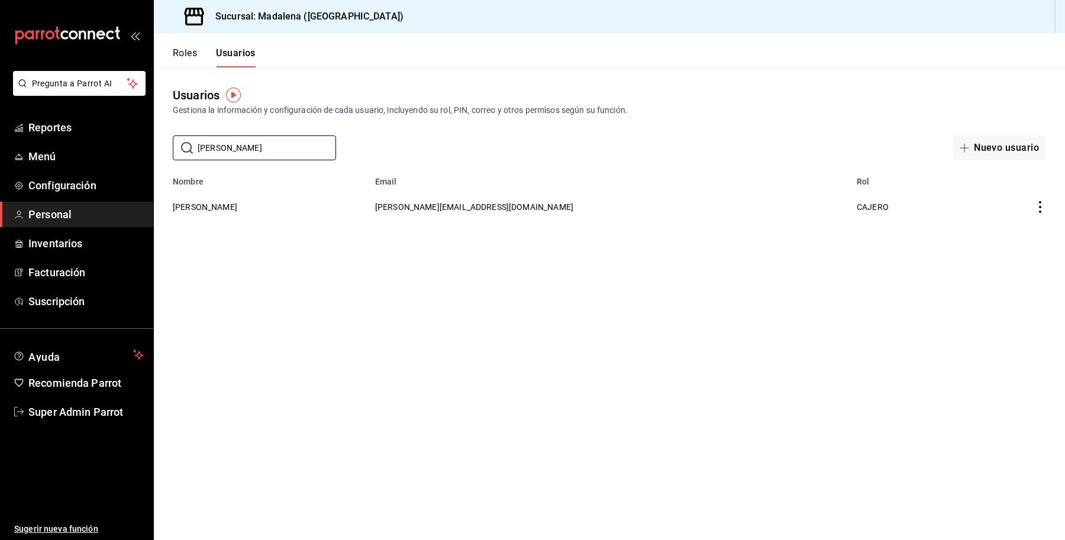
type input "glori"
click at [208, 201] on td "Gloria Rodríguez" at bounding box center [261, 206] width 214 height 41
click at [211, 212] on button "Gloria Rodríguez" at bounding box center [205, 207] width 64 height 12
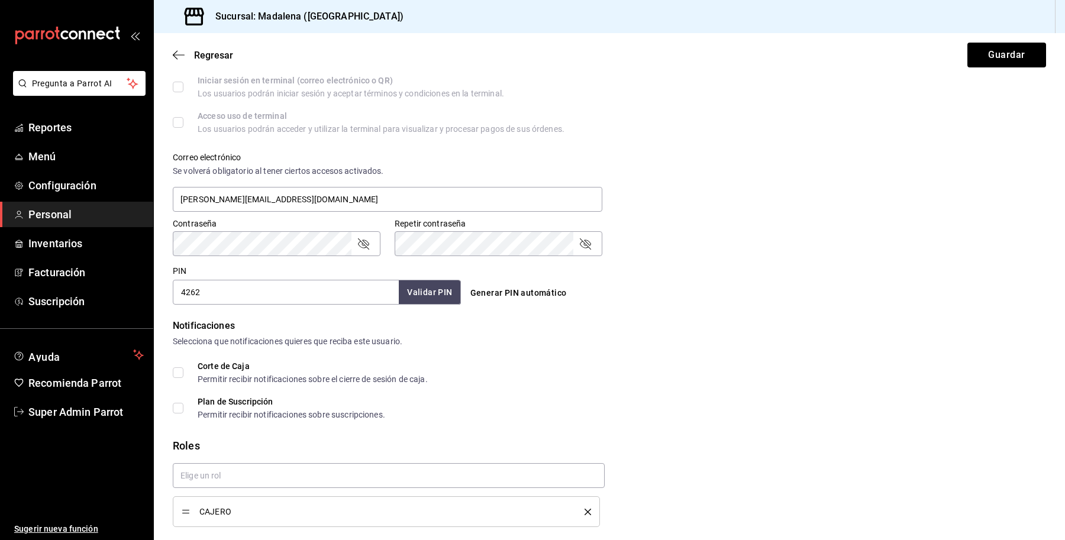
scroll to position [408, 0]
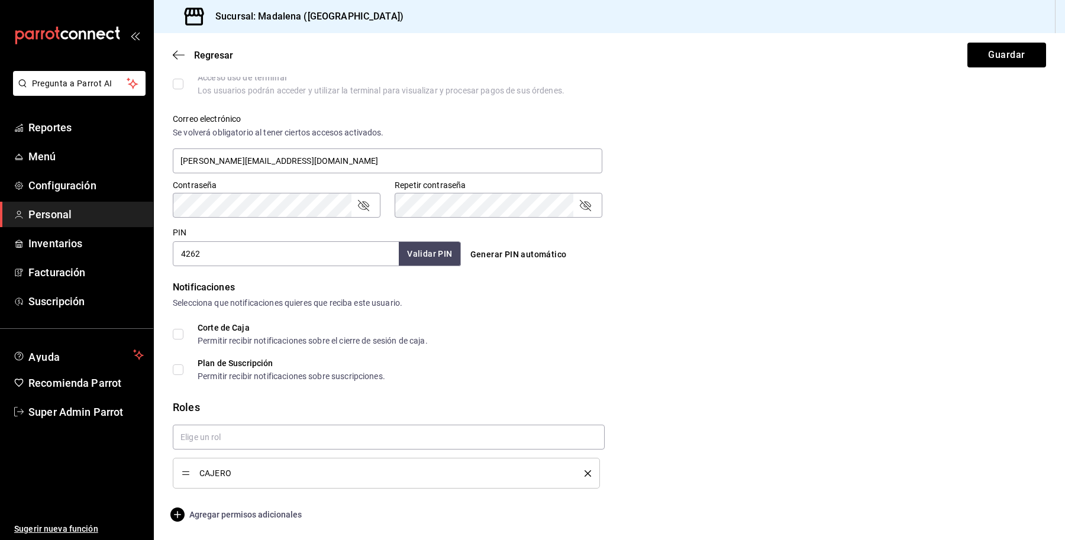
click at [267, 512] on span "Agregar permisos adicionales" at bounding box center [237, 515] width 129 height 14
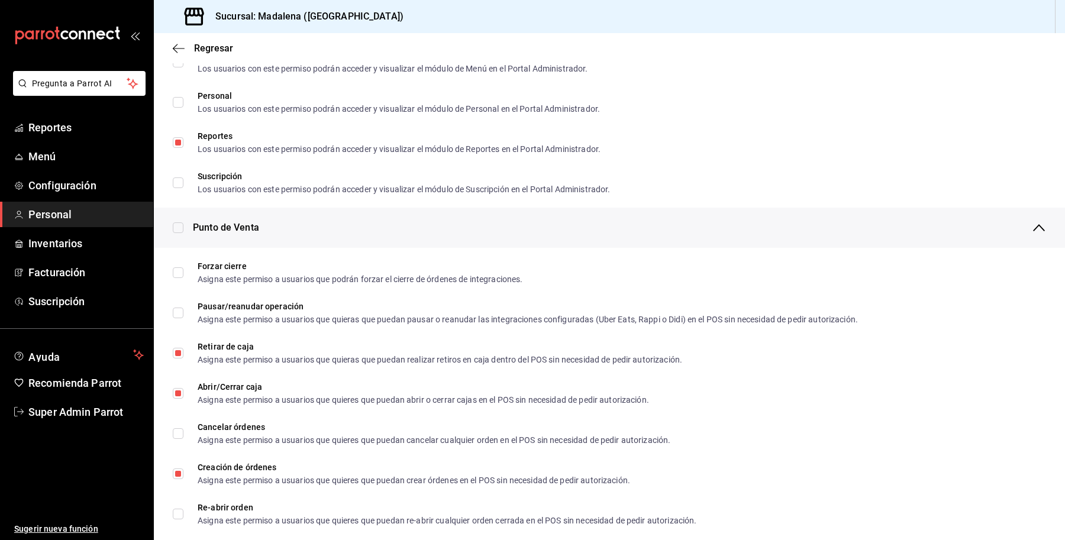
scroll to position [852, 0]
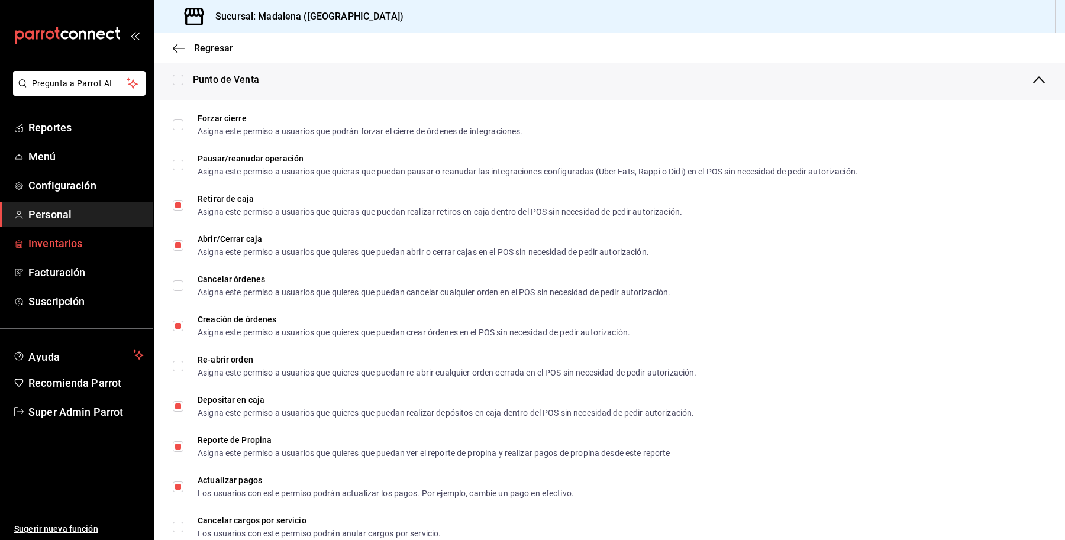
click at [85, 234] on link "Inventarios" at bounding box center [76, 243] width 153 height 25
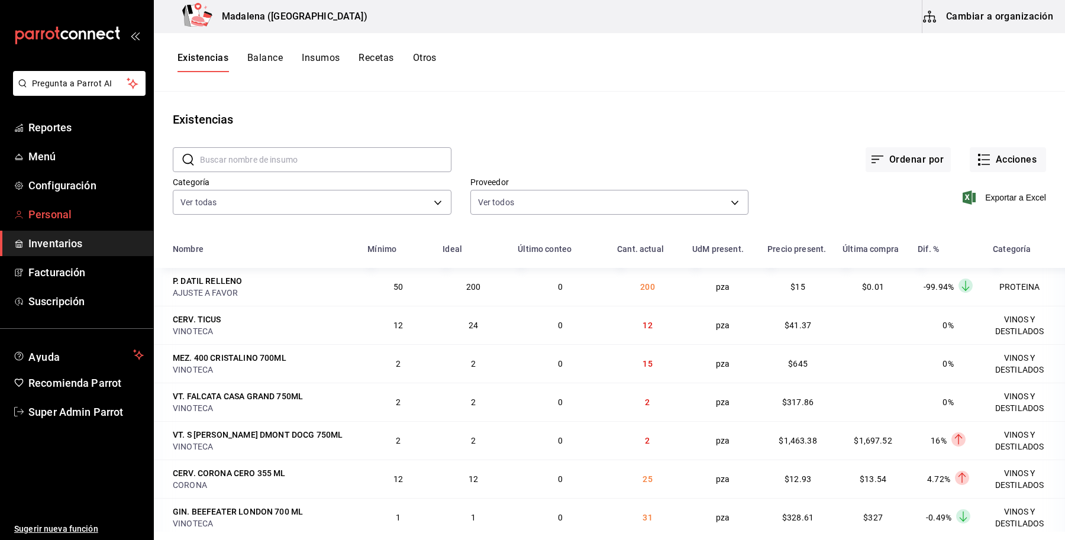
click at [59, 214] on span "Personal" at bounding box center [85, 214] width 115 height 16
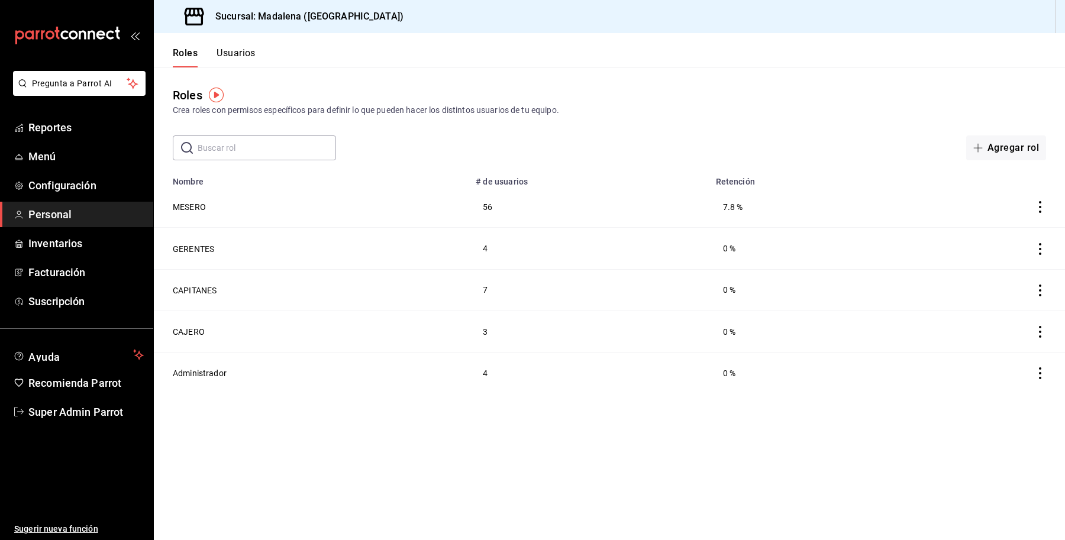
click at [492, 28] on div "Sucursal: Madalena (Vallarta)" at bounding box center [609, 16] width 911 height 33
